Goal: Task Accomplishment & Management: Manage account settings

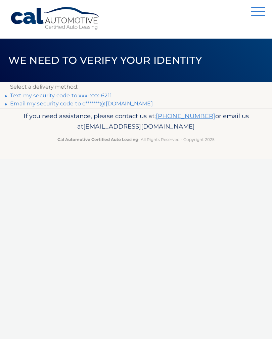
click at [19, 96] on link "Text my security code to xxx-xxx-6211" at bounding box center [61, 95] width 102 height 6
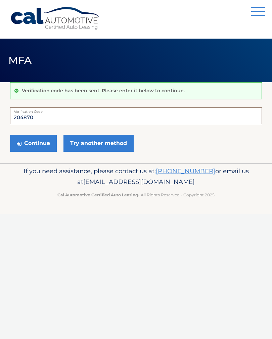
type input "204870"
click at [34, 143] on button "Continue" at bounding box center [33, 143] width 47 height 17
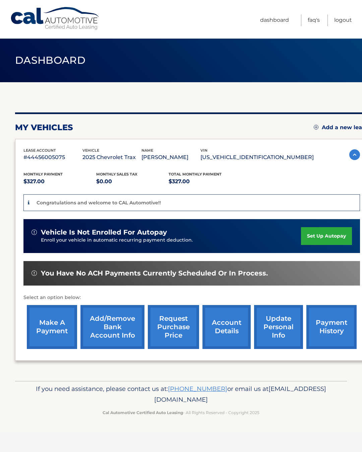
click at [102, 323] on link "Add/Remove bank account info" at bounding box center [113, 327] width 64 height 44
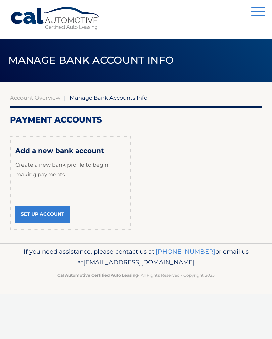
click at [35, 208] on link "Set Up Account" at bounding box center [42, 214] width 54 height 17
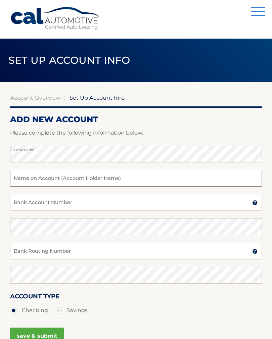
click at [20, 182] on input "text" at bounding box center [136, 178] width 252 height 17
type input "[PERSON_NAME]"
click at [23, 205] on input "Bank Account Number" at bounding box center [136, 202] width 252 height 17
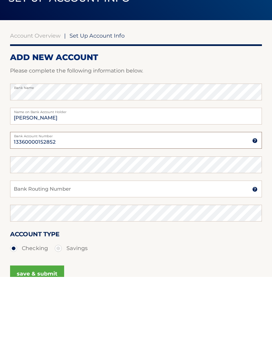
type input "13360000152852"
click at [30, 243] on input "Bank Routing Number" at bounding box center [136, 251] width 252 height 17
type input "222380731"
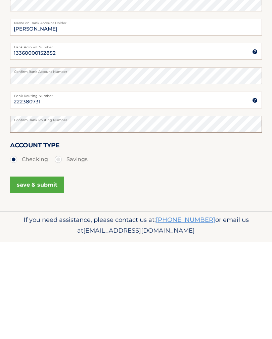
scroll to position [74, 0]
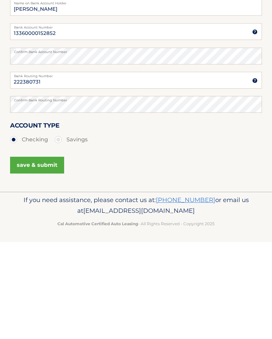
click at [51, 254] on button "save & submit" at bounding box center [37, 262] width 54 height 17
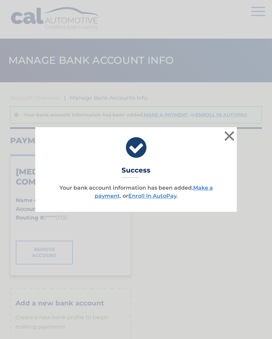
click at [230, 135] on button "×" at bounding box center [229, 135] width 13 height 13
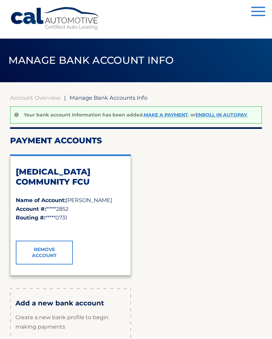
click at [162, 112] on link "Make a payment" at bounding box center [166, 115] width 44 height 6
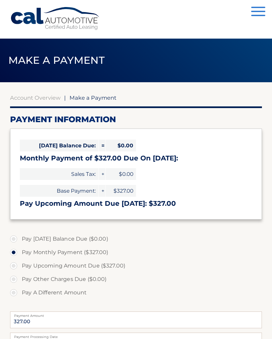
select select "NzY3NjY4M2UtYmFlNy00N2ZiLTljZDAtMmMzMTMxOTQxNTlk"
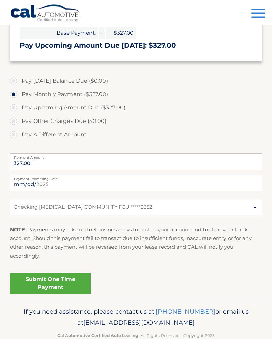
scroll to position [161, 0]
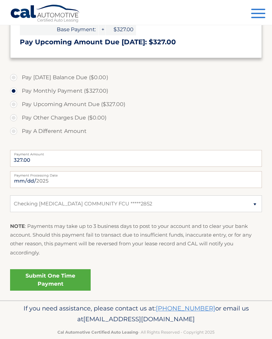
click at [58, 280] on link "Submit One Time Payment" at bounding box center [50, 279] width 81 height 21
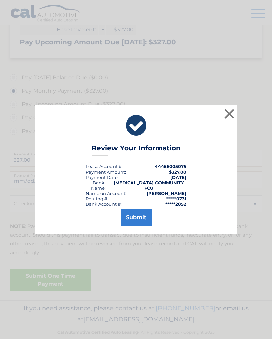
click at [138, 219] on button "Submit" at bounding box center [135, 217] width 31 height 16
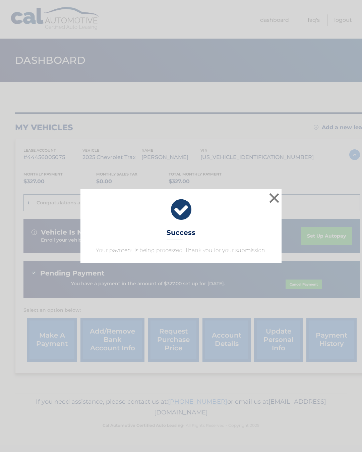
click at [270, 201] on button "×" at bounding box center [274, 197] width 13 height 13
